Goal: Information Seeking & Learning: Learn about a topic

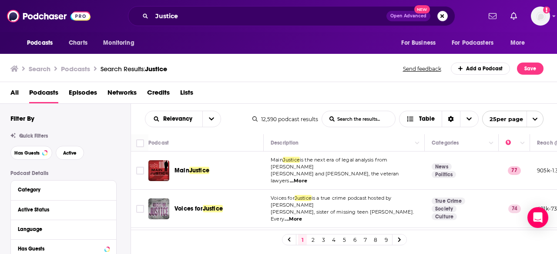
click at [445, 16] on button "Search podcasts, credits, & more..." at bounding box center [442, 16] width 10 height 10
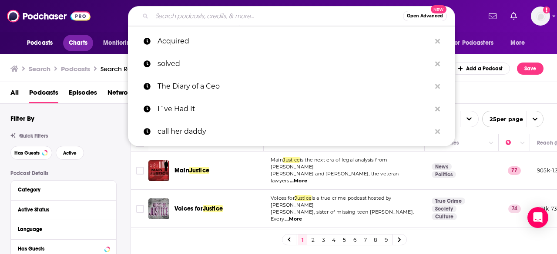
click at [85, 43] on span "Charts" at bounding box center [78, 43] width 19 height 12
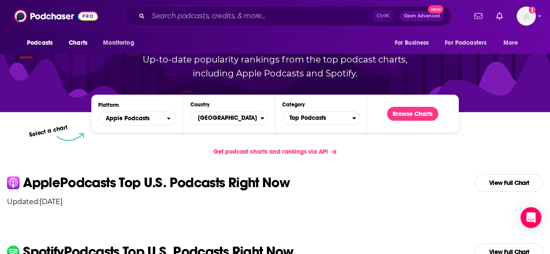
scroll to position [29, 0]
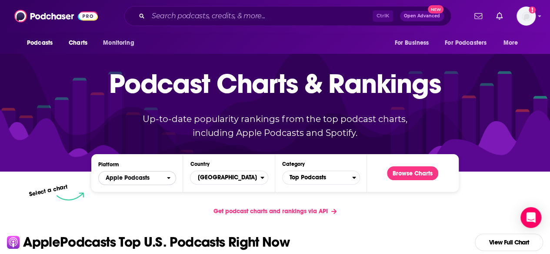
click at [158, 182] on span "Apple Podcasts" at bounding box center [133, 178] width 68 height 15
click at [334, 178] on span "Top Podcasts" at bounding box center [318, 177] width 70 height 15
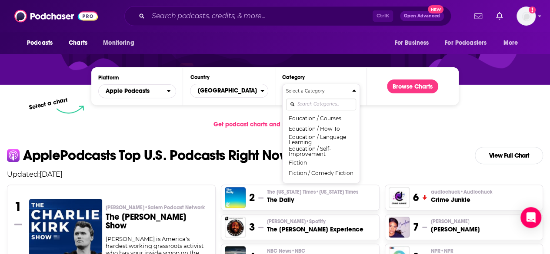
scroll to position [232, 0]
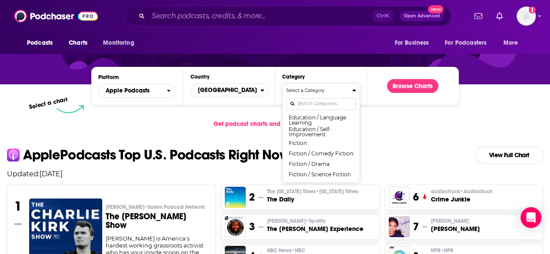
scroll to position [116, 0]
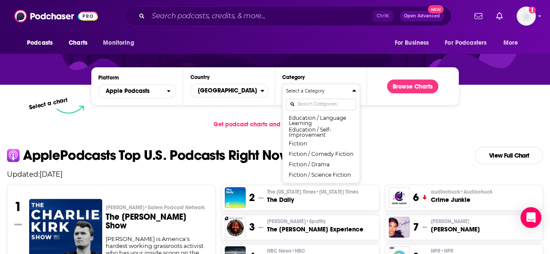
click at [350, 91] on div "Select a Category" at bounding box center [321, 91] width 70 height 7
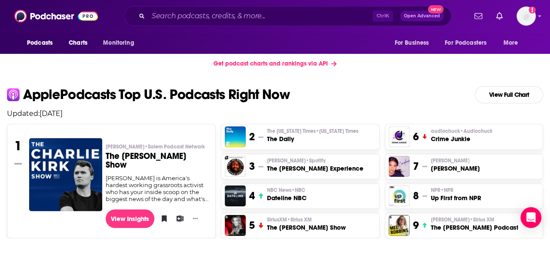
scroll to position [174, 0]
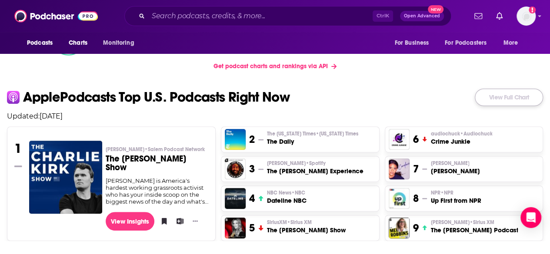
click at [493, 95] on link "View Full Chart" at bounding box center [509, 97] width 68 height 17
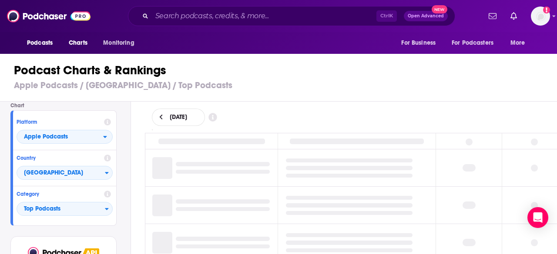
scroll to position [58, 0]
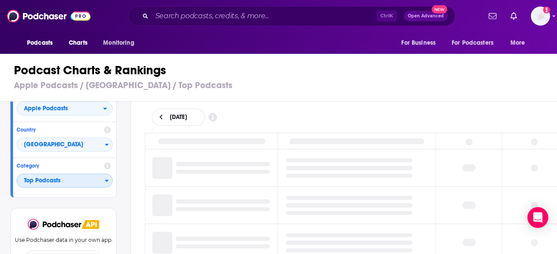
click at [99, 182] on span "Top Podcasts" at bounding box center [61, 181] width 88 height 15
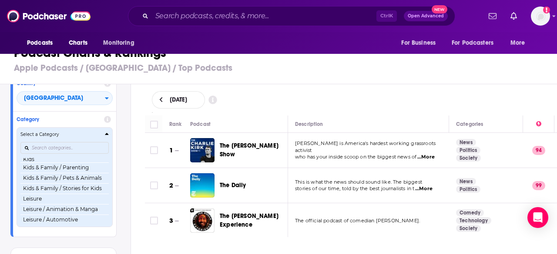
scroll to position [406, 0]
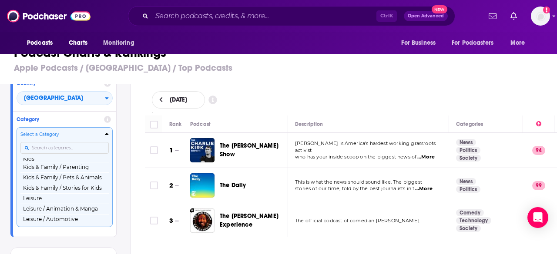
click at [70, 147] on input "Categories" at bounding box center [64, 148] width 88 height 12
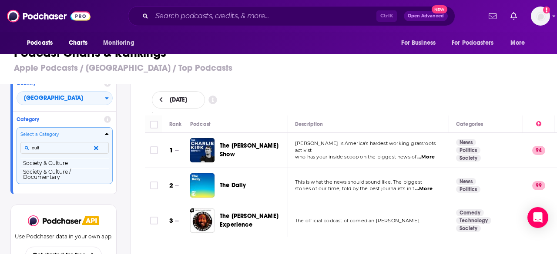
scroll to position [0, 0]
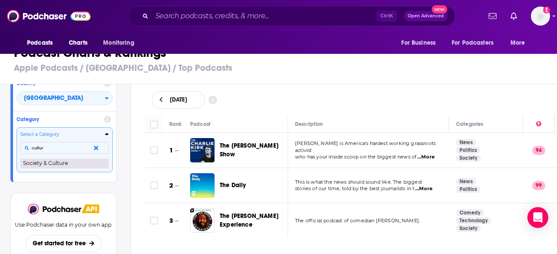
type input "cultur"
click at [63, 167] on button "Society & Culture" at bounding box center [64, 163] width 88 height 10
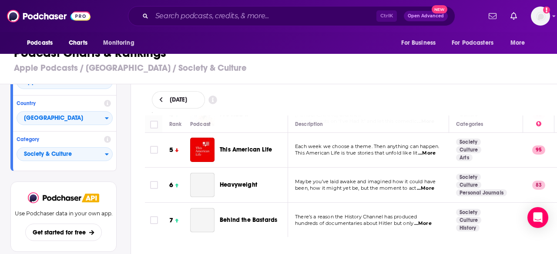
scroll to position [145, 0]
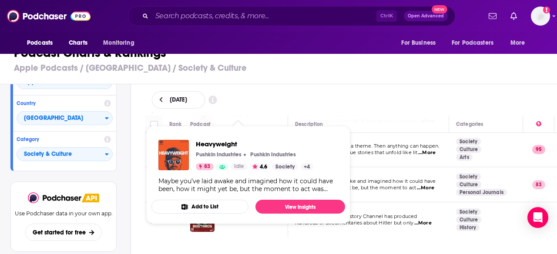
drag, startPoint x: 239, startPoint y: 182, endPoint x: 129, endPoint y: 173, distance: 110.9
click at [129, 173] on div "Select Chart Chart Platform Apple Podcasts Country United States Category Socie…" at bounding box center [65, 185] width 130 height 202
click at [244, 177] on div "Heavyweight Pushkin Industries Pushkin Industries 83 Idle 4.6 Society + 4 Maybe…" at bounding box center [248, 166] width 194 height 67
click at [133, 147] on div "Select Chart Chart Platform Apple Podcasts Country United States Category Socie…" at bounding box center [282, 185] width 564 height 202
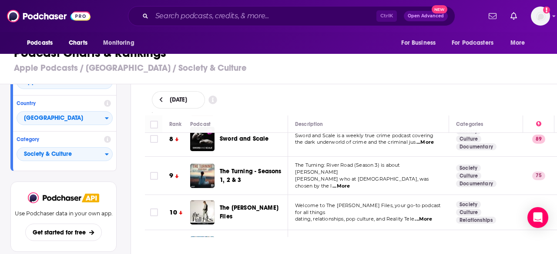
scroll to position [319, 0]
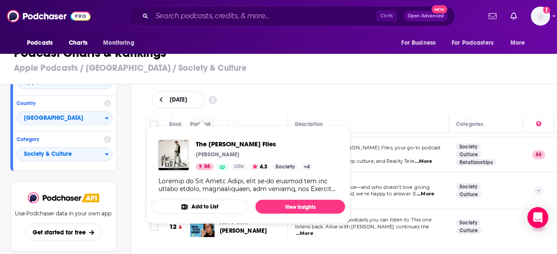
click at [132, 154] on div "Select Chart Chart Platform Apple Podcasts Country United States Category Socie…" at bounding box center [282, 185] width 564 height 202
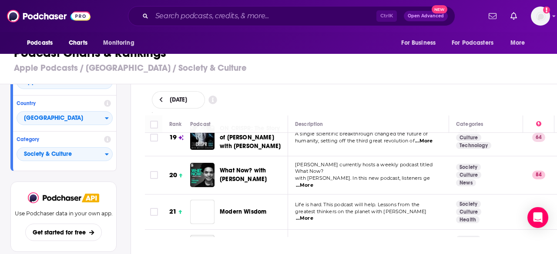
scroll to position [667, 0]
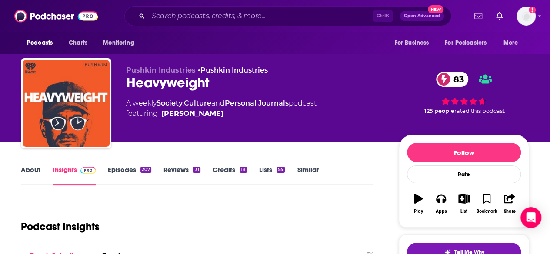
click at [37, 179] on link "About" at bounding box center [31, 176] width 20 height 20
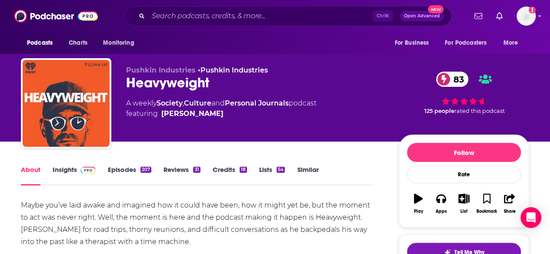
click at [115, 177] on link "Episodes 207" at bounding box center [129, 176] width 43 height 20
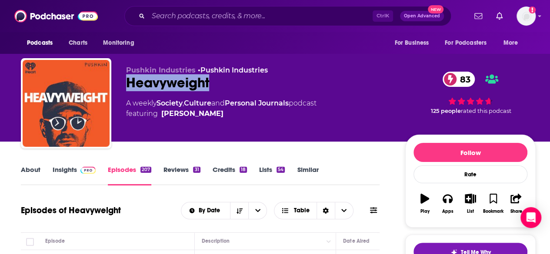
drag, startPoint x: 130, startPoint y: 85, endPoint x: 213, endPoint y: 84, distance: 82.2
click at [213, 84] on div "Pushkin Industries • Pushkin Industries Heavyweight 83 A weekly Society , Cultu…" at bounding box center [278, 105] width 515 height 94
copy h2 "Heavyweight"
